Goal: Book appointment/travel/reservation

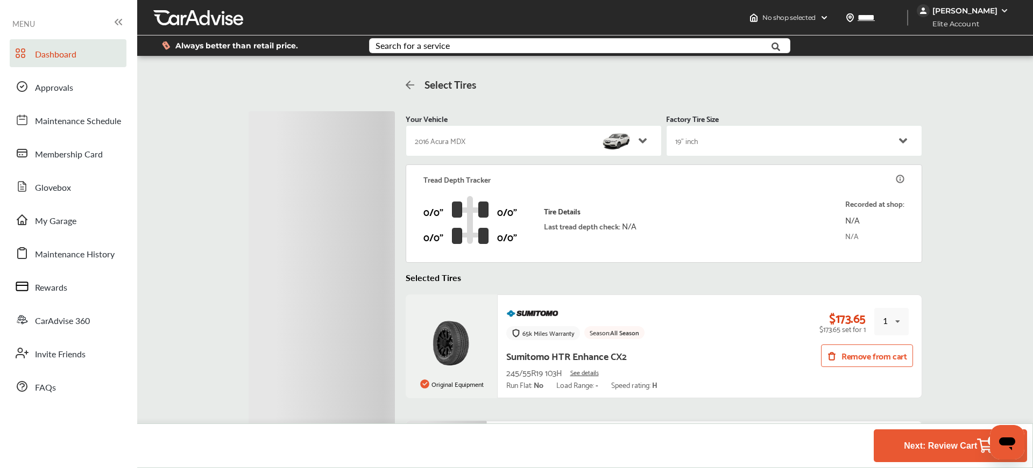
click at [72, 62] on link "Dashboard" at bounding box center [68, 53] width 117 height 28
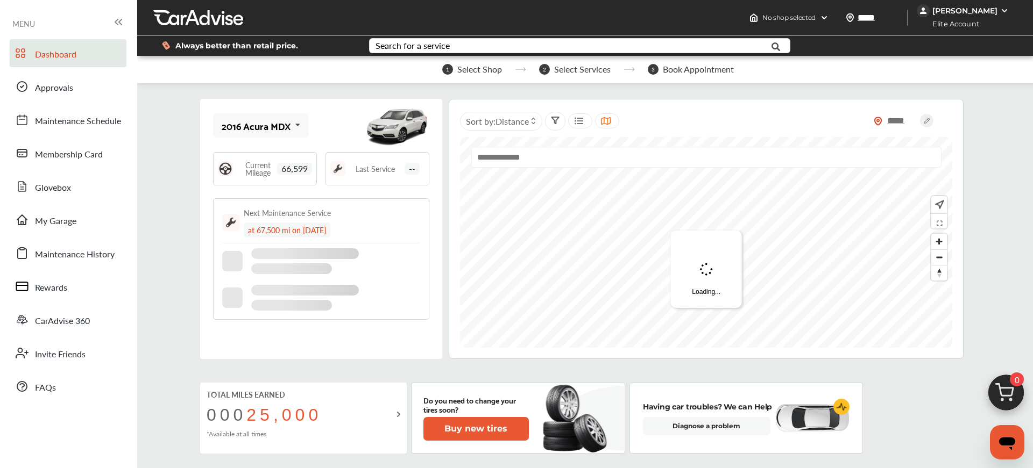
click at [603, 166] on input "text" at bounding box center [706, 157] width 470 height 21
paste input "**********"
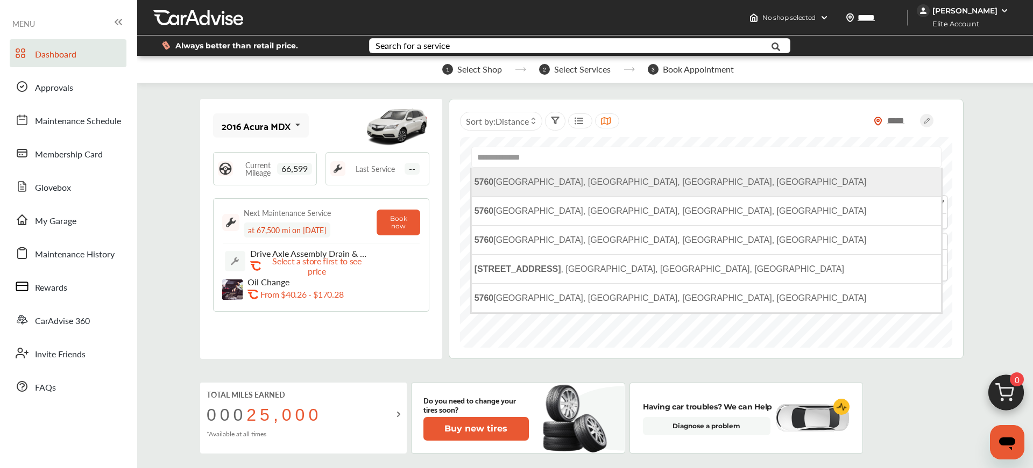
click at [593, 187] on span "[STREET_ADDRESS]" at bounding box center [670, 181] width 392 height 9
type input "**********"
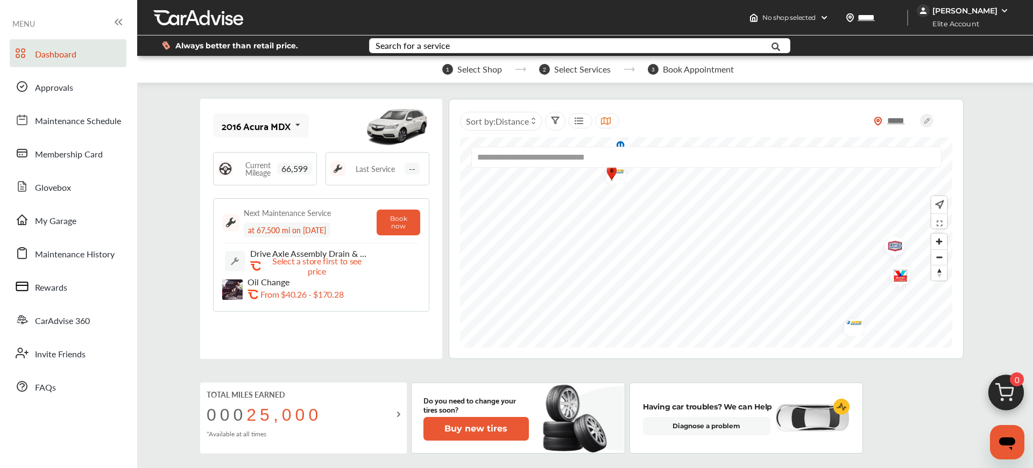
click at [612, 180] on img "Map marker" at bounding box center [611, 173] width 13 height 19
click at [617, 173] on div "**********" at bounding box center [706, 162] width 472 height 30
click at [621, 181] on img "Map marker" at bounding box center [612, 173] width 29 height 23
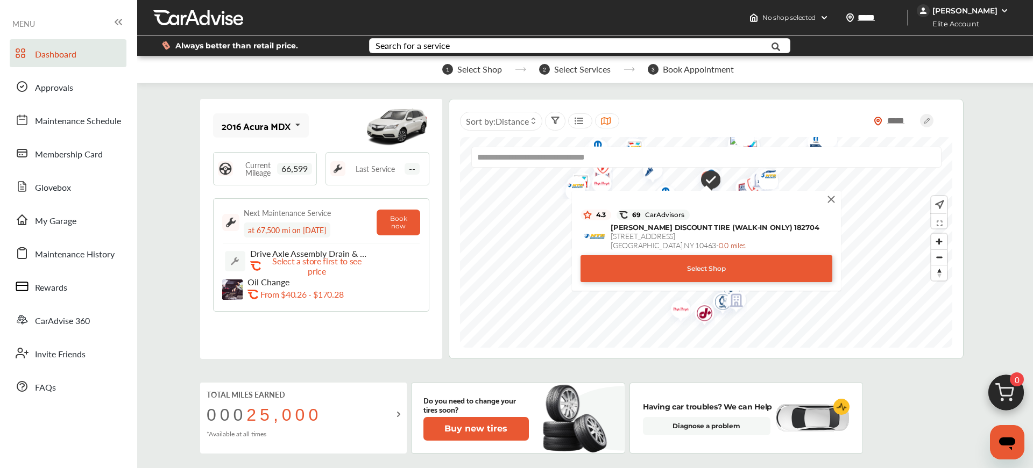
click at [683, 267] on div "Select Shop" at bounding box center [706, 268] width 252 height 27
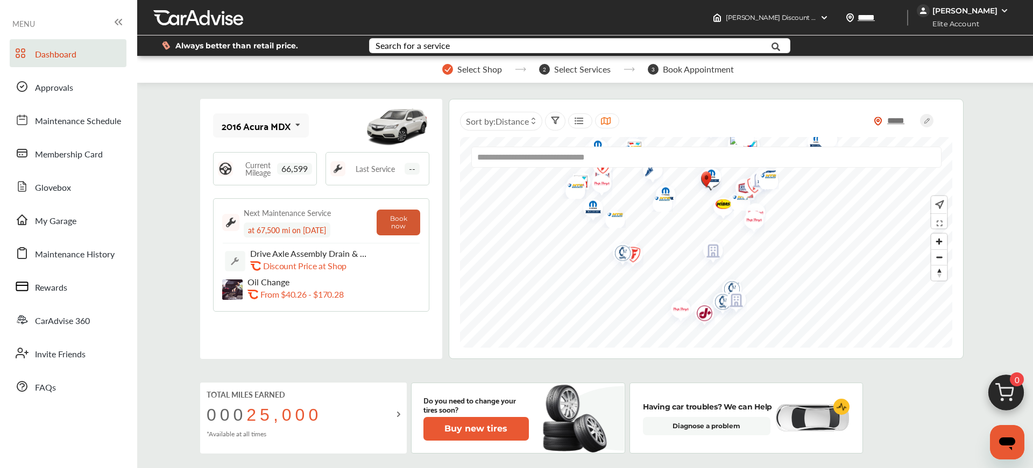
click at [399, 226] on button "Book now" at bounding box center [399, 223] width 44 height 26
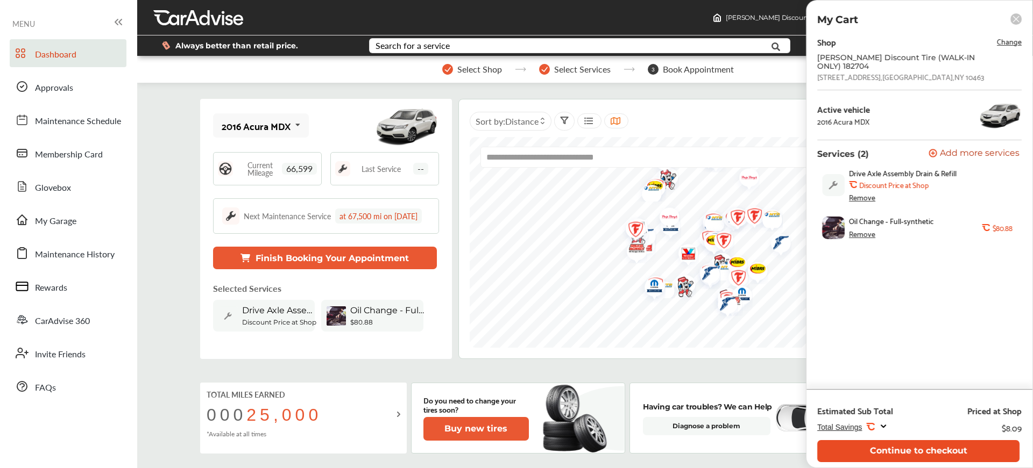
click at [930, 451] on button "Continue to checkout" at bounding box center [918, 452] width 202 height 22
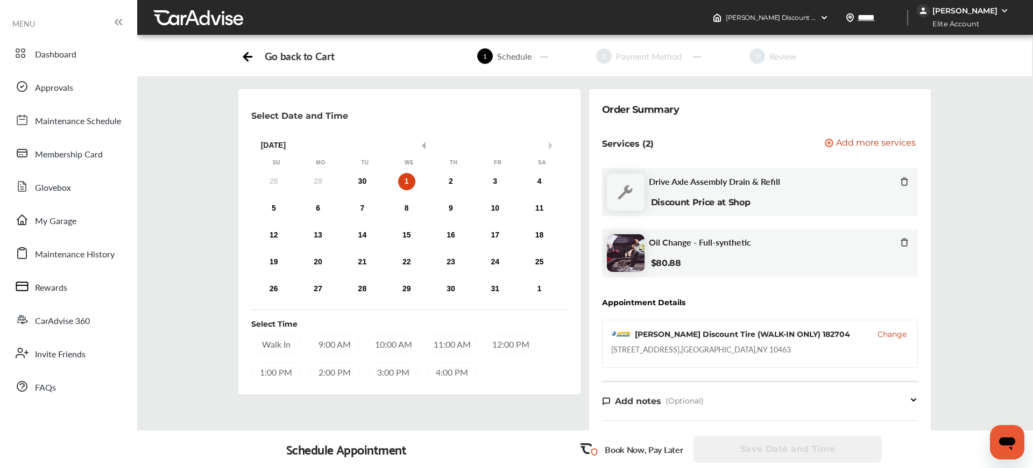
click at [424, 146] on button "Previous Month" at bounding box center [422, 146] width 8 height 8
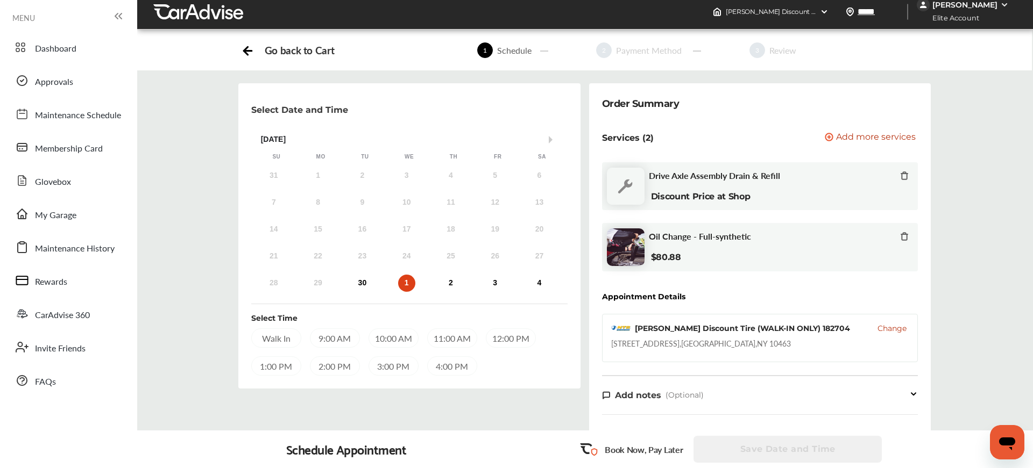
scroll to position [4, 0]
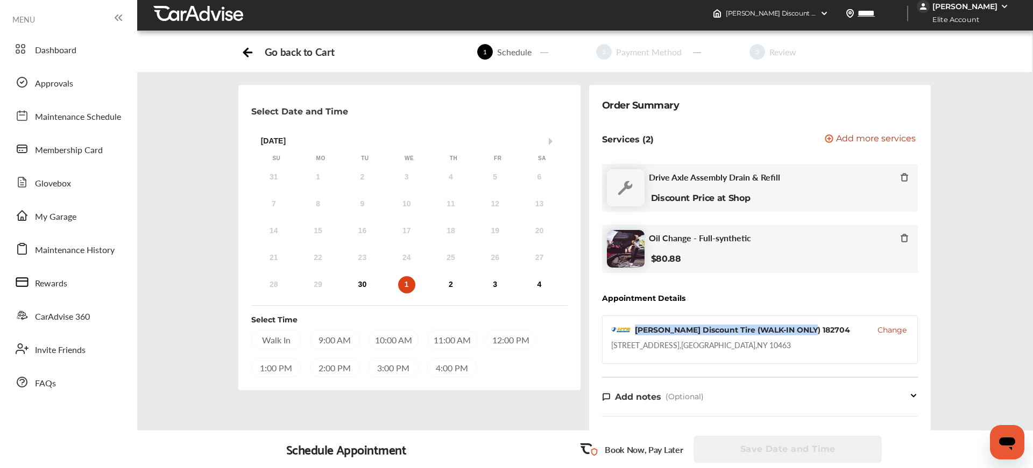
drag, startPoint x: 813, startPoint y: 332, endPoint x: 637, endPoint y: 330, distance: 175.9
click at [637, 330] on div "[PERSON_NAME] Discount Tire (WALK-IN ONLY) 182704 Change" at bounding box center [760, 330] width 298 height 11
click at [431, 311] on div "Select Time Walk In 9:00 AM 10:00 AM 11:00 AM 12:00 PM 1:00 PM 2:00 PM 3:00 PM …" at bounding box center [409, 342] width 316 height 72
drag, startPoint x: 412, startPoint y: 227, endPoint x: 400, endPoint y: 233, distance: 13.5
click at [412, 227] on div "17" at bounding box center [406, 231] width 17 height 17
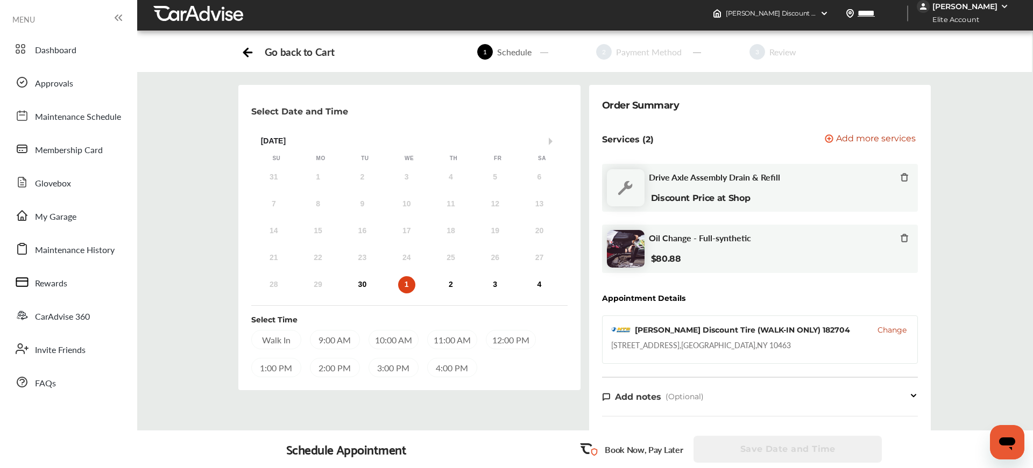
click at [401, 233] on div "17" at bounding box center [406, 231] width 17 height 17
click at [404, 203] on div "10" at bounding box center [406, 204] width 17 height 17
drag, startPoint x: 410, startPoint y: 224, endPoint x: 494, endPoint y: 209, distance: 85.2
click at [425, 222] on div "14 15 16 17 18 19 20" at bounding box center [407, 232] width 310 height 22
drag, startPoint x: 494, startPoint y: 209, endPoint x: 302, endPoint y: 193, distance: 192.2
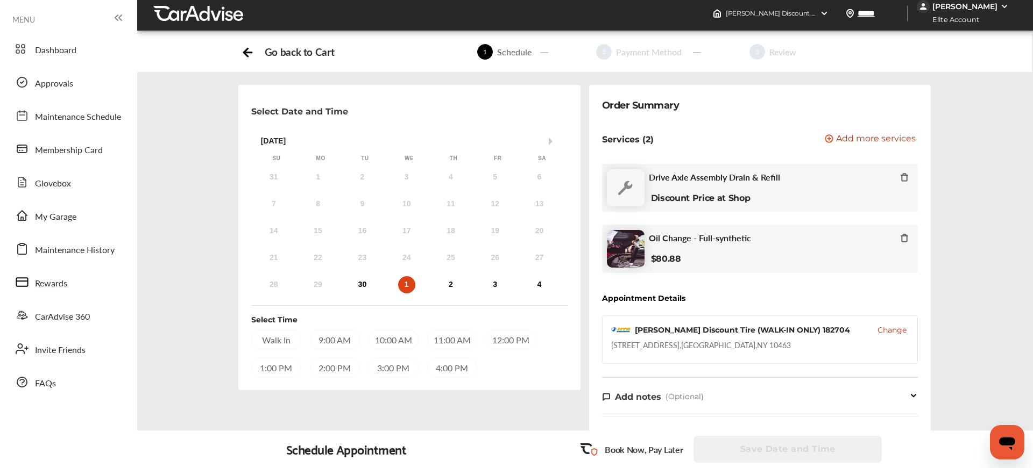
click at [417, 203] on div "7 8 9 10 11 12 13" at bounding box center [407, 205] width 310 height 22
drag, startPoint x: 302, startPoint y: 193, endPoint x: 410, endPoint y: 195, distance: 107.6
click at [337, 193] on div "31 1 2 3 4 5 6 7 8 9 10 11 12 13 14 15 16 17 18 19 20 21 22 23 24 25 26 27 28 2…" at bounding box center [407, 231] width 310 height 129
drag, startPoint x: 416, startPoint y: 196, endPoint x: 233, endPoint y: 196, distance: 183.4
click at [234, 196] on div "Select Date and Time Next Month [DATE] Su Mo Tu We Th Fr Sa 31 1 2 3 4 5 6 7 8 …" at bounding box center [409, 369] width 351 height 569
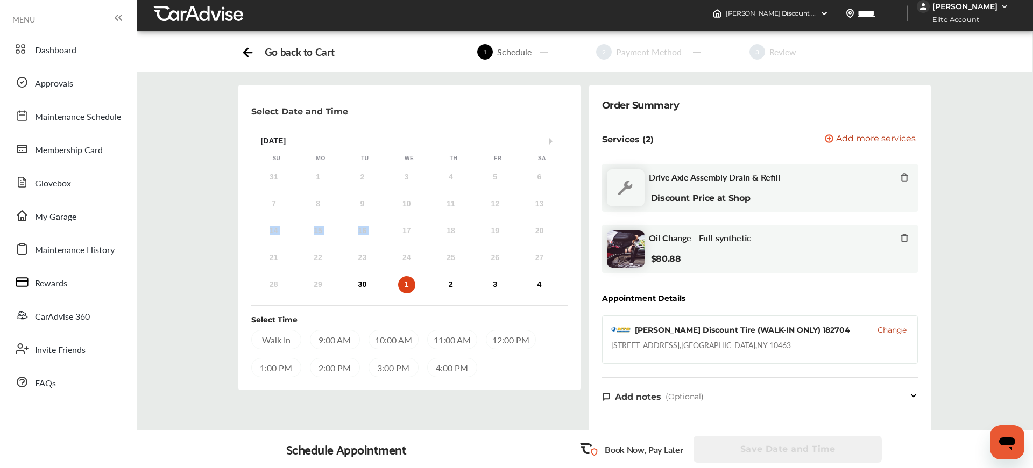
drag, startPoint x: 401, startPoint y: 219, endPoint x: 260, endPoint y: 218, distance: 141.5
click at [260, 218] on div "31 1 2 3 4 5 6 7 8 9 10 11 12 13 14 15 16 17 18 19 20 21 22 23 24 25 26 27 28 2…" at bounding box center [407, 231] width 310 height 129
click at [372, 236] on div "14 15 16 17 18 19 20" at bounding box center [407, 232] width 310 height 22
drag, startPoint x: 406, startPoint y: 263, endPoint x: 346, endPoint y: 171, distance: 109.9
click at [346, 172] on div "31 1 2 3 4 5 6 7 8 9 10 11 12 13 14 15 16 17 18 19 20 21 22 23 24 25 26 27 28 2…" at bounding box center [407, 231] width 310 height 129
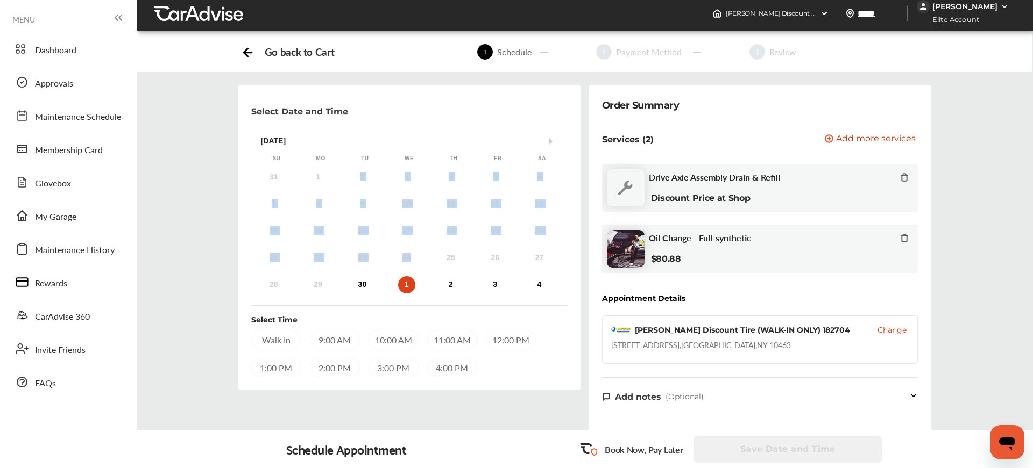
click at [360, 215] on div "31 1 2 3 4 5 6 7 8 9 10 11 12 13 14 15 16 17 18 19 20 21 22 23 24 25 26 27 28 2…" at bounding box center [407, 231] width 310 height 129
